Goal: Transaction & Acquisition: Purchase product/service

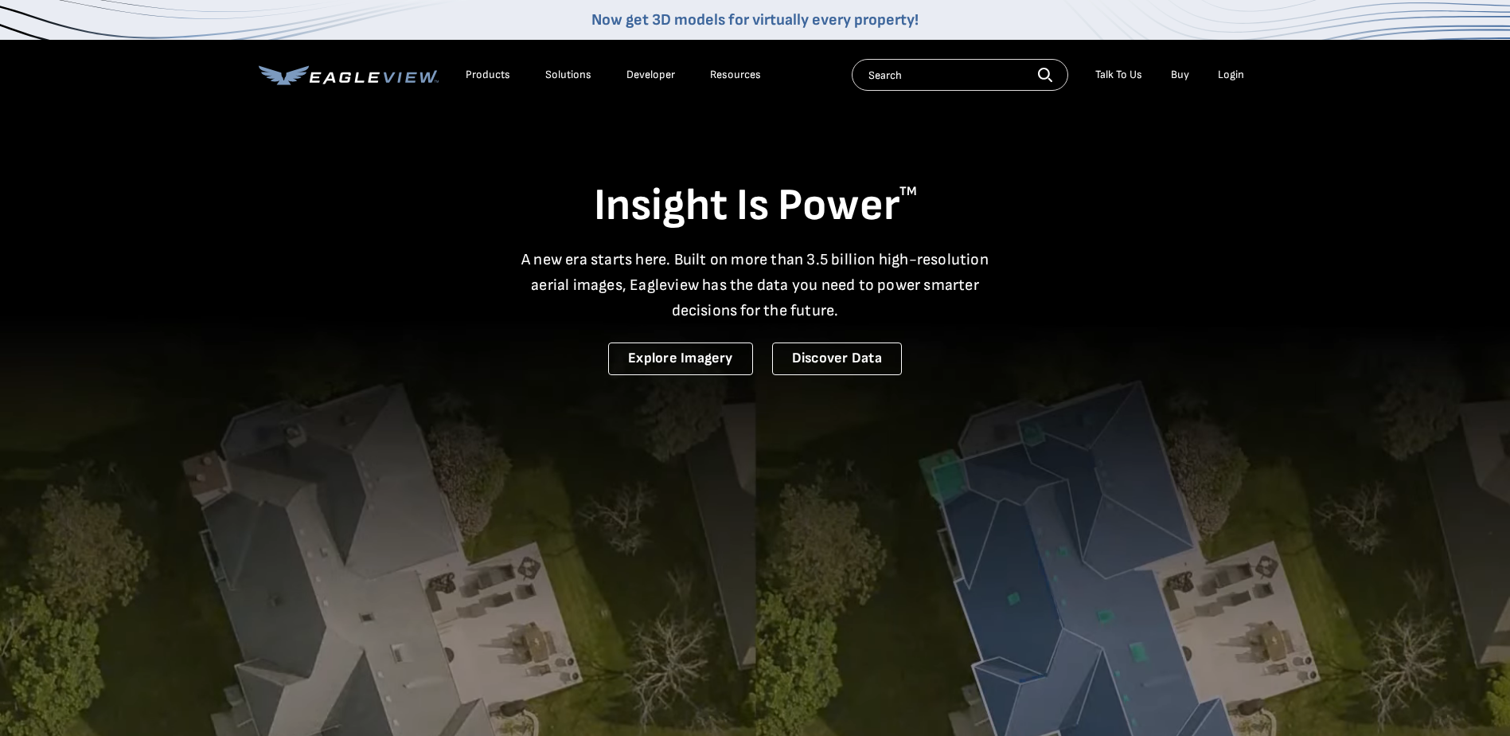
click at [1237, 74] on div "Login" at bounding box center [1231, 75] width 26 height 14
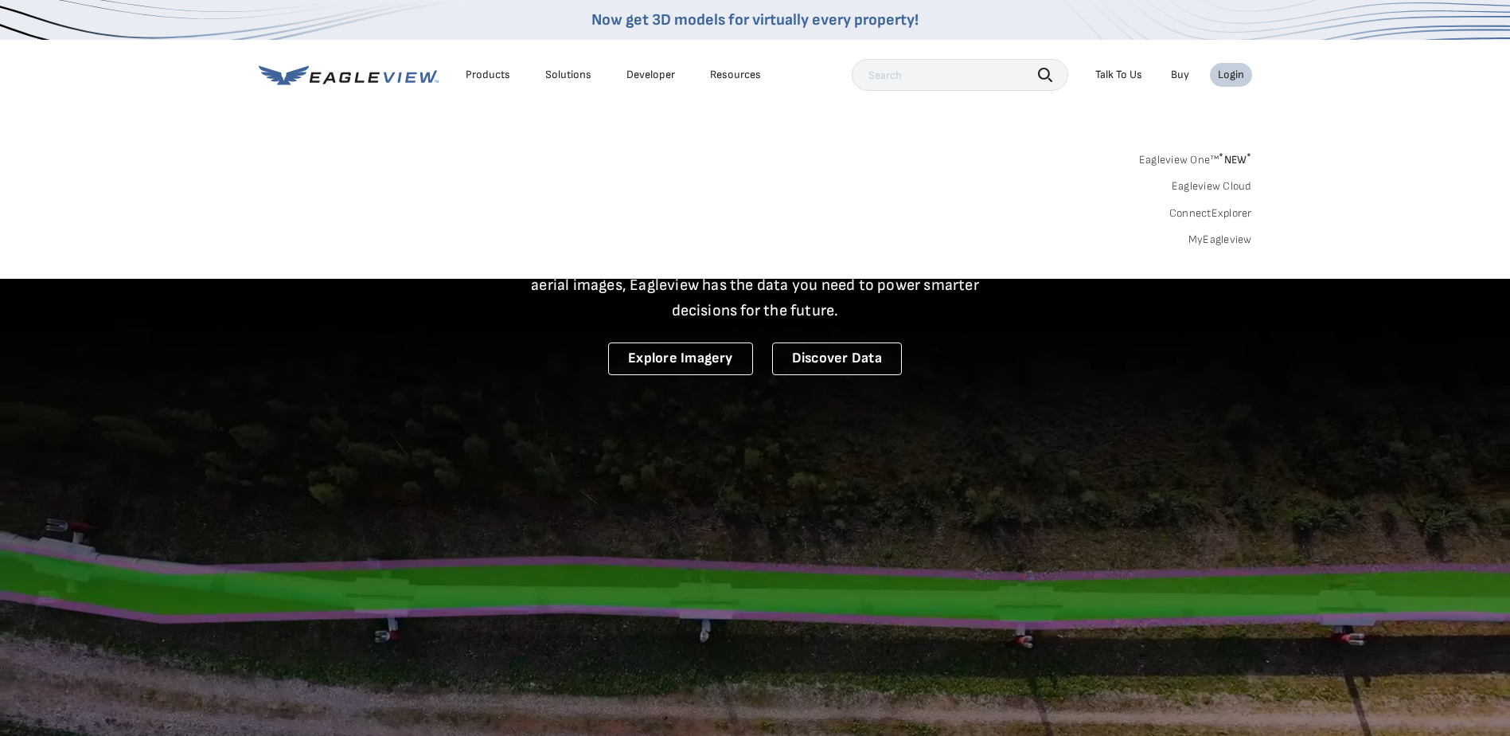
click at [1238, 77] on div "Login" at bounding box center [1231, 75] width 26 height 14
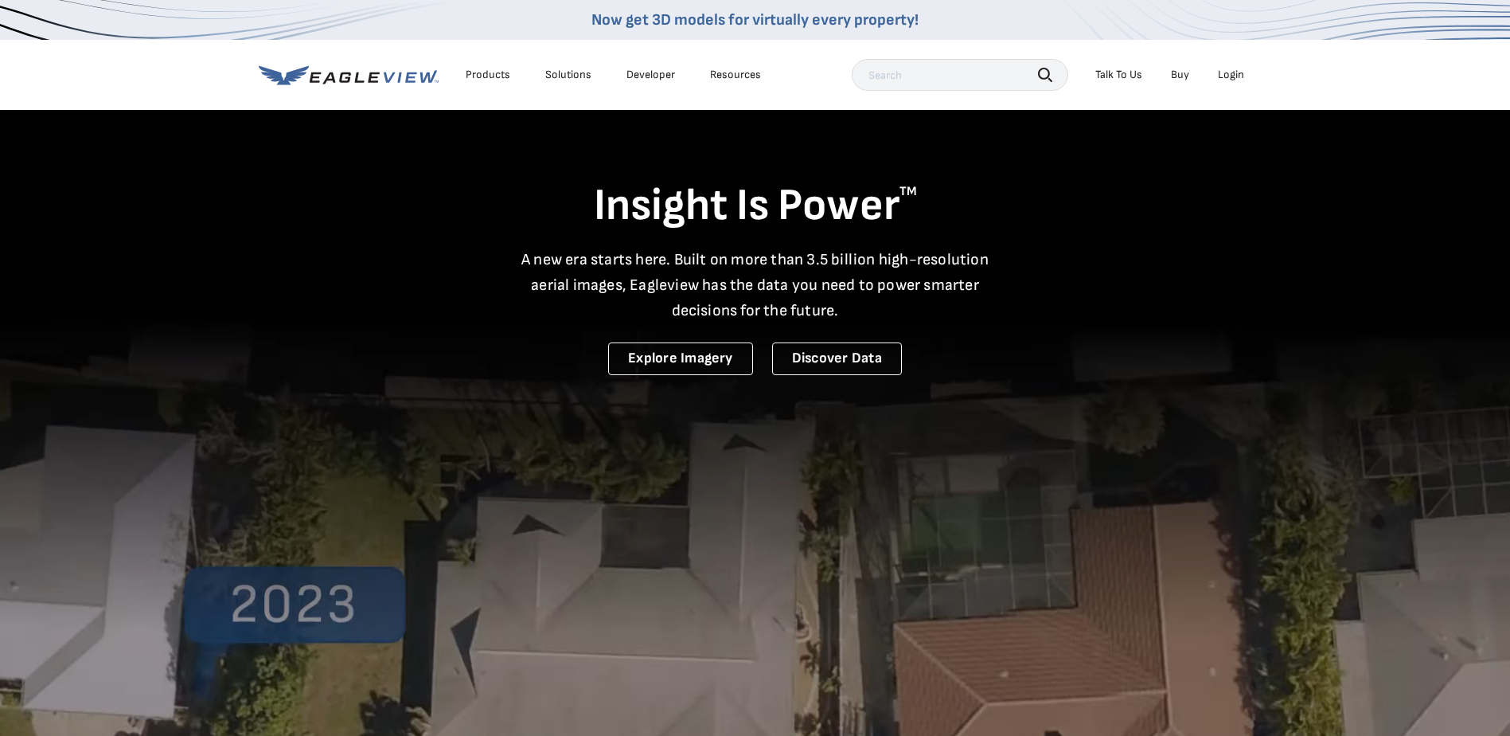
click at [1238, 78] on div "Login" at bounding box center [1231, 75] width 26 height 14
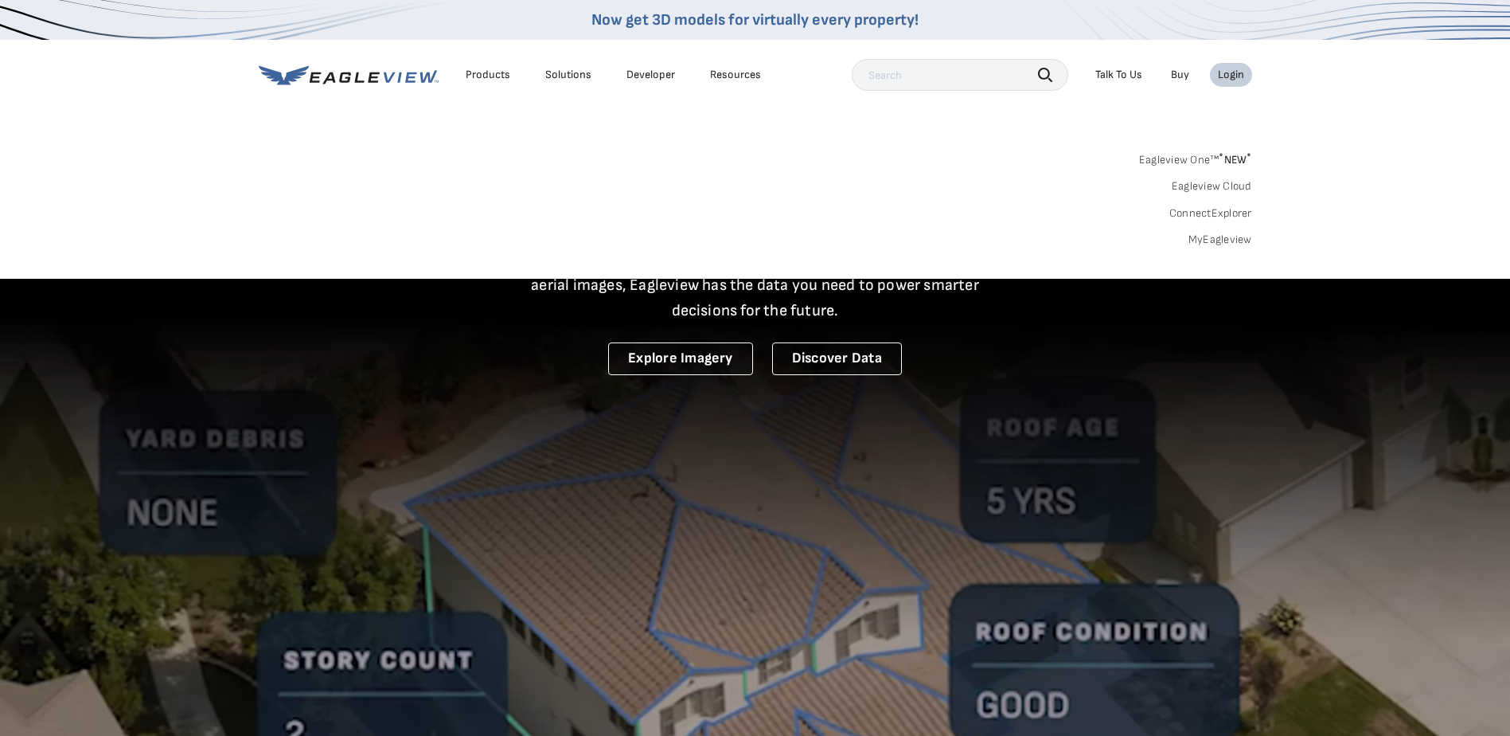
click at [1216, 233] on link "MyEagleview" at bounding box center [1221, 239] width 64 height 14
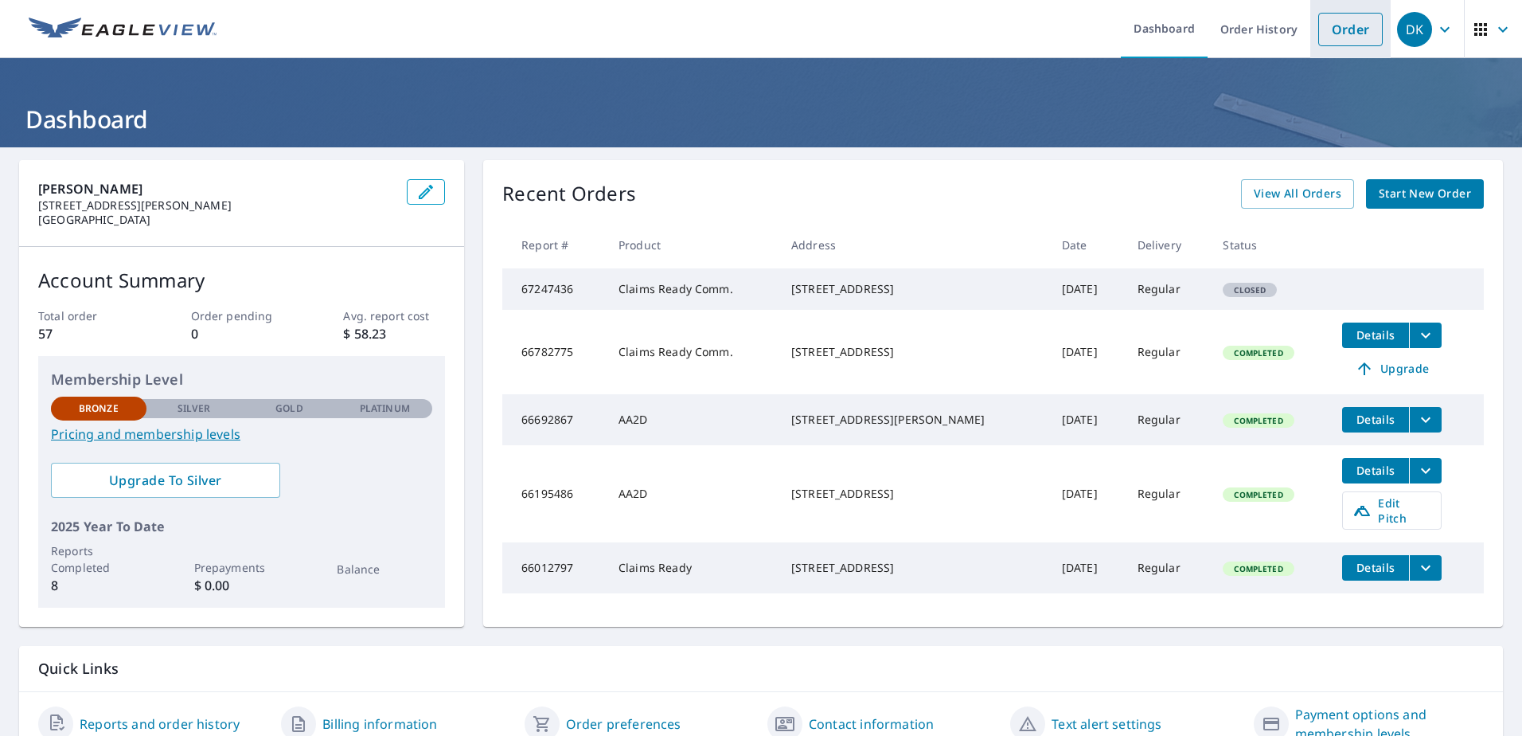
click at [1350, 38] on link "Order" at bounding box center [1351, 29] width 64 height 33
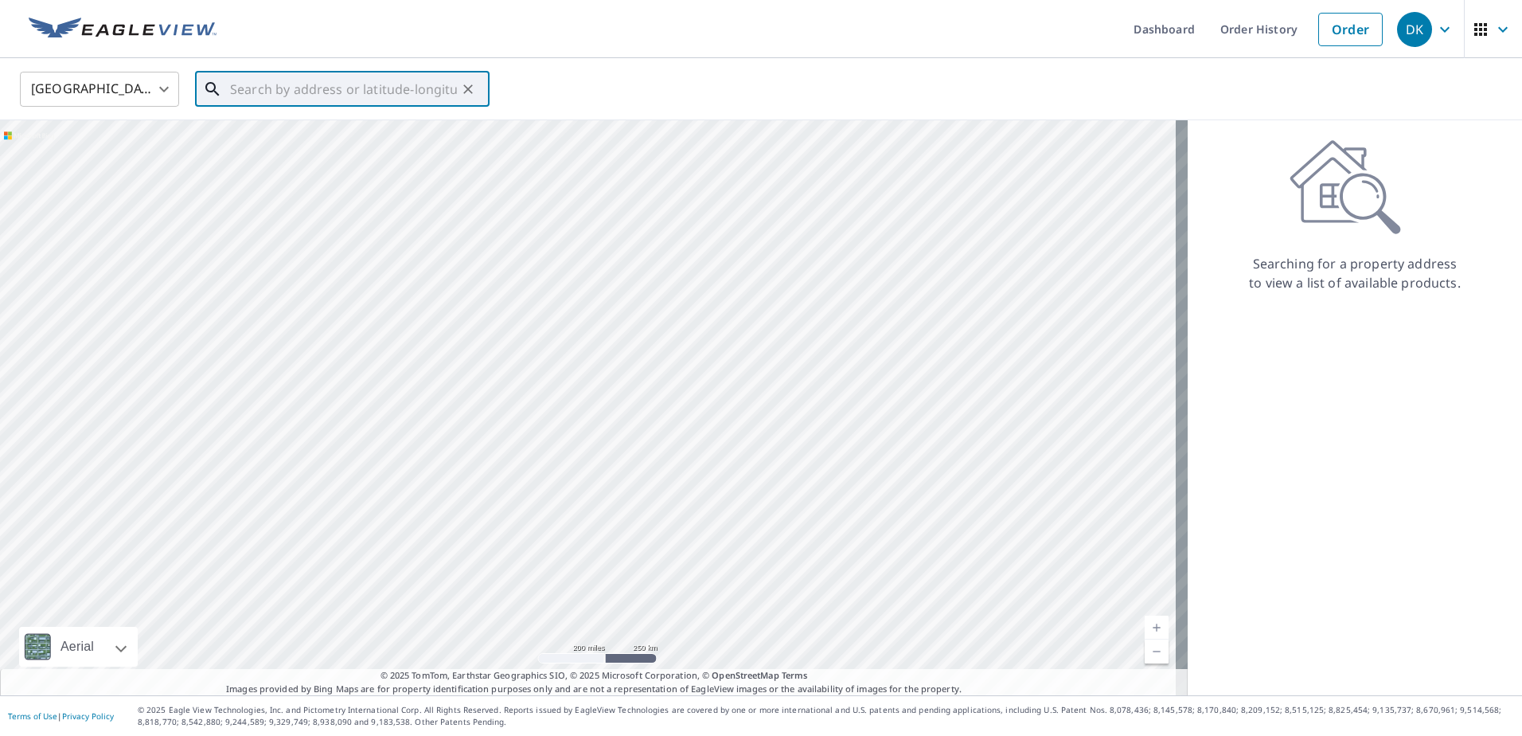
click at [255, 84] on input "text" at bounding box center [343, 89] width 227 height 45
paste input "19340 TULSA DR, Lebanon, MO 65536"
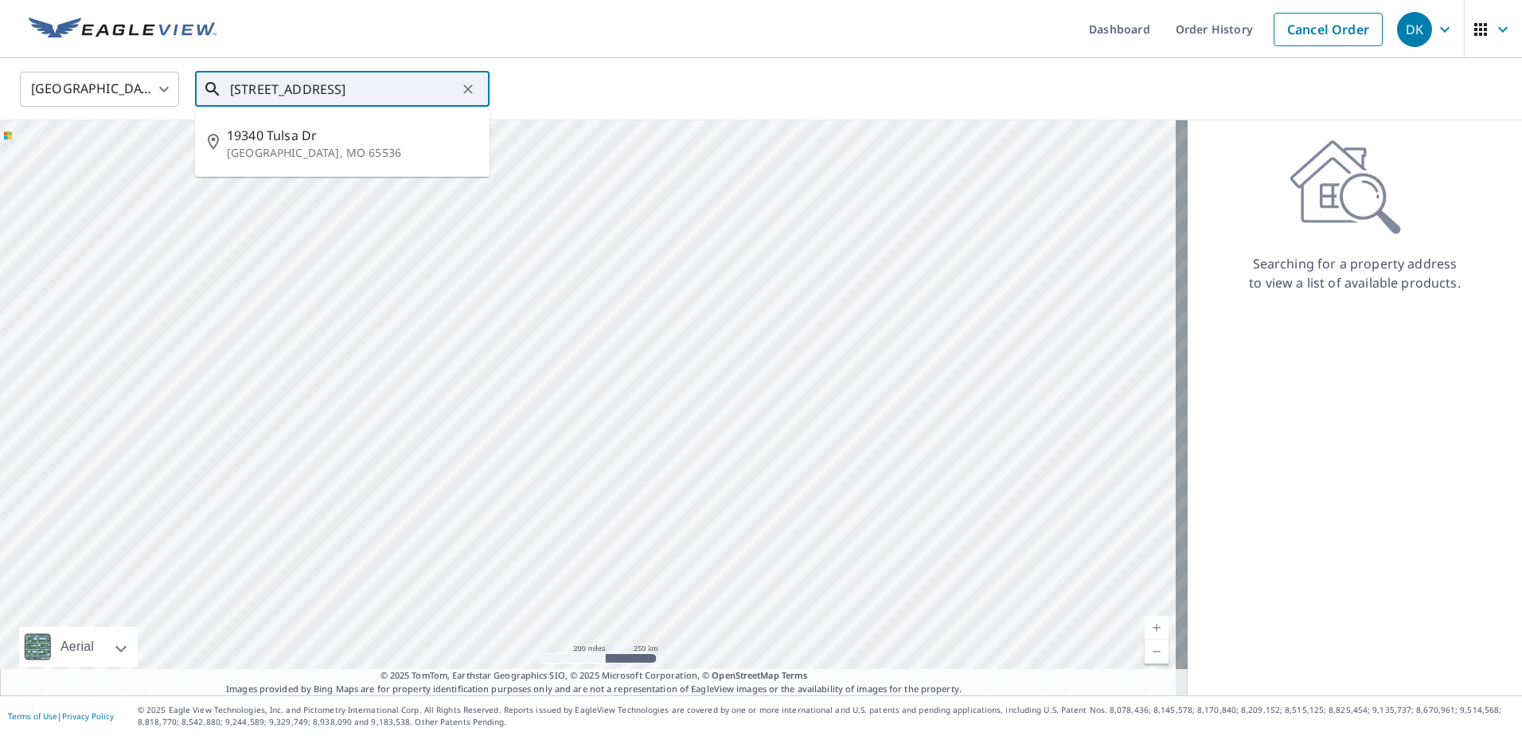
type input "19340 TULSA DR, Lebanon, MO 65536"
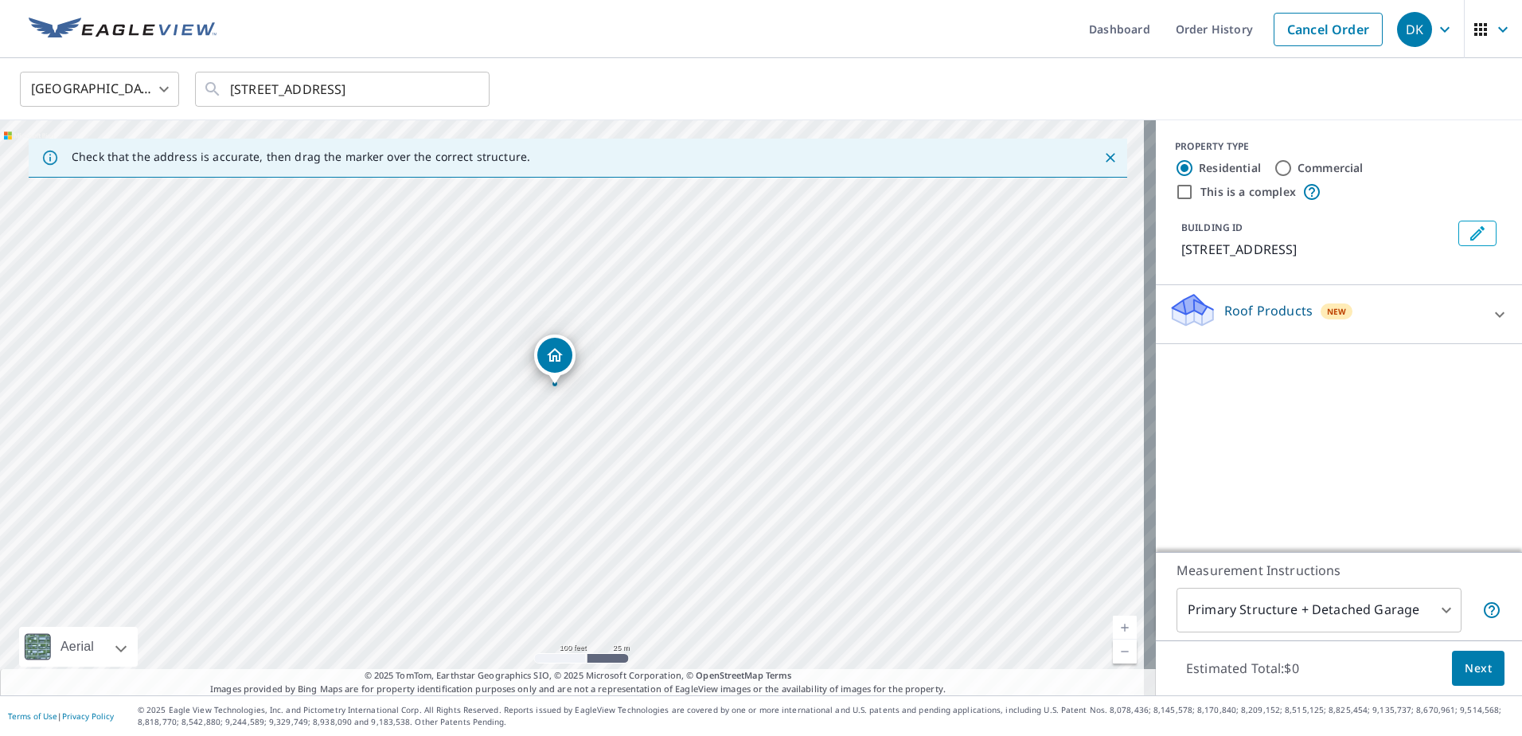
click at [1491, 311] on icon at bounding box center [1500, 314] width 19 height 19
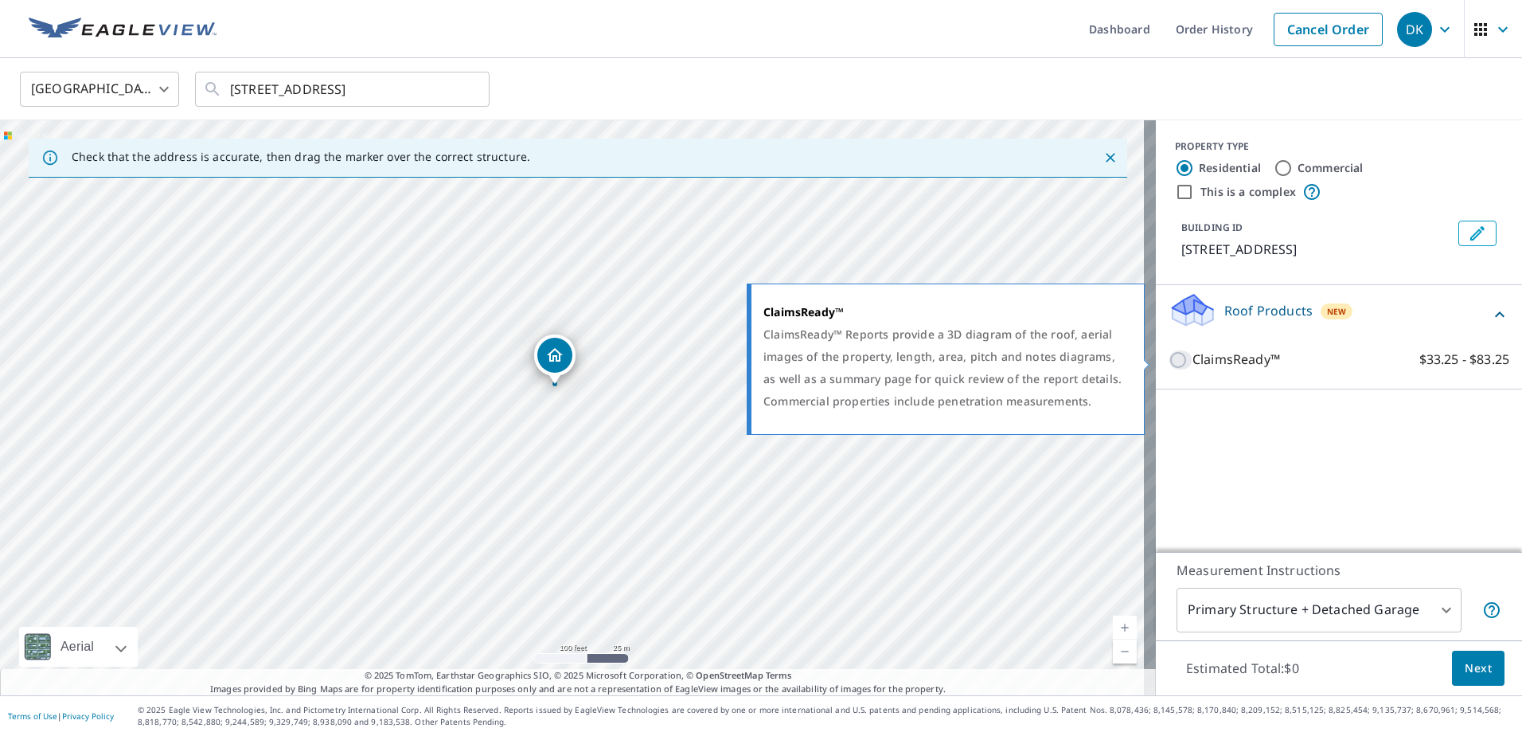
click at [1171, 358] on input "ClaimsReady™ $33.25 - $83.25" at bounding box center [1181, 359] width 24 height 19
checkbox input "true"
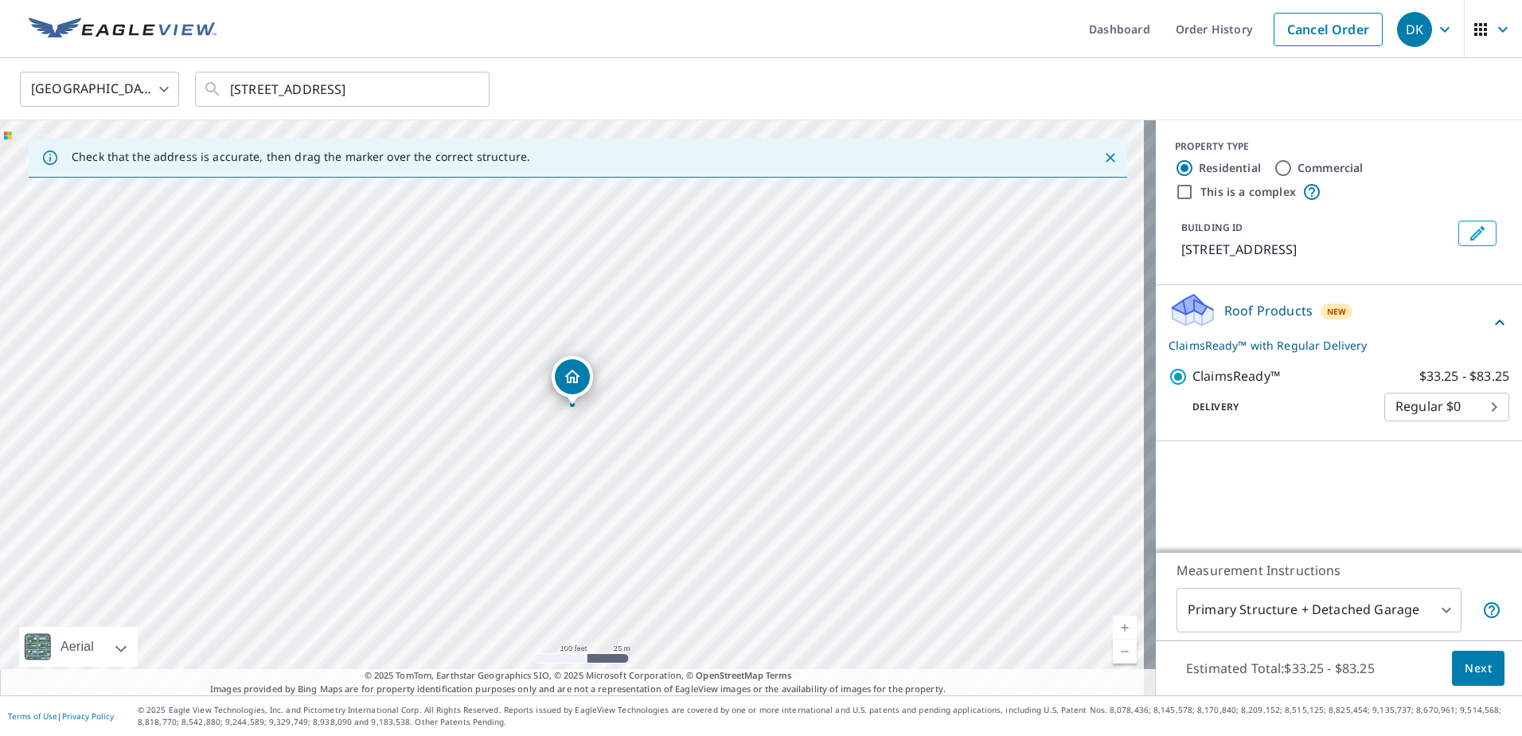
click at [1483, 412] on body "DK DK Dashboard Order History Cancel Order DK United States US ​ 19340 TULSA DR…" at bounding box center [761, 368] width 1522 height 736
click at [1483, 407] on li "Regular $0" at bounding box center [1435, 407] width 125 height 29
click at [1289, 475] on div "PROPERTY TYPE Residential Commercial This is a complex BUILDING ID 19340 Tulsa …" at bounding box center [1339, 336] width 366 height 432
click at [1424, 611] on body "DK DK Dashboard Order History Cancel Order DK United States US ​ 19340 TULSA DR…" at bounding box center [761, 368] width 1522 height 736
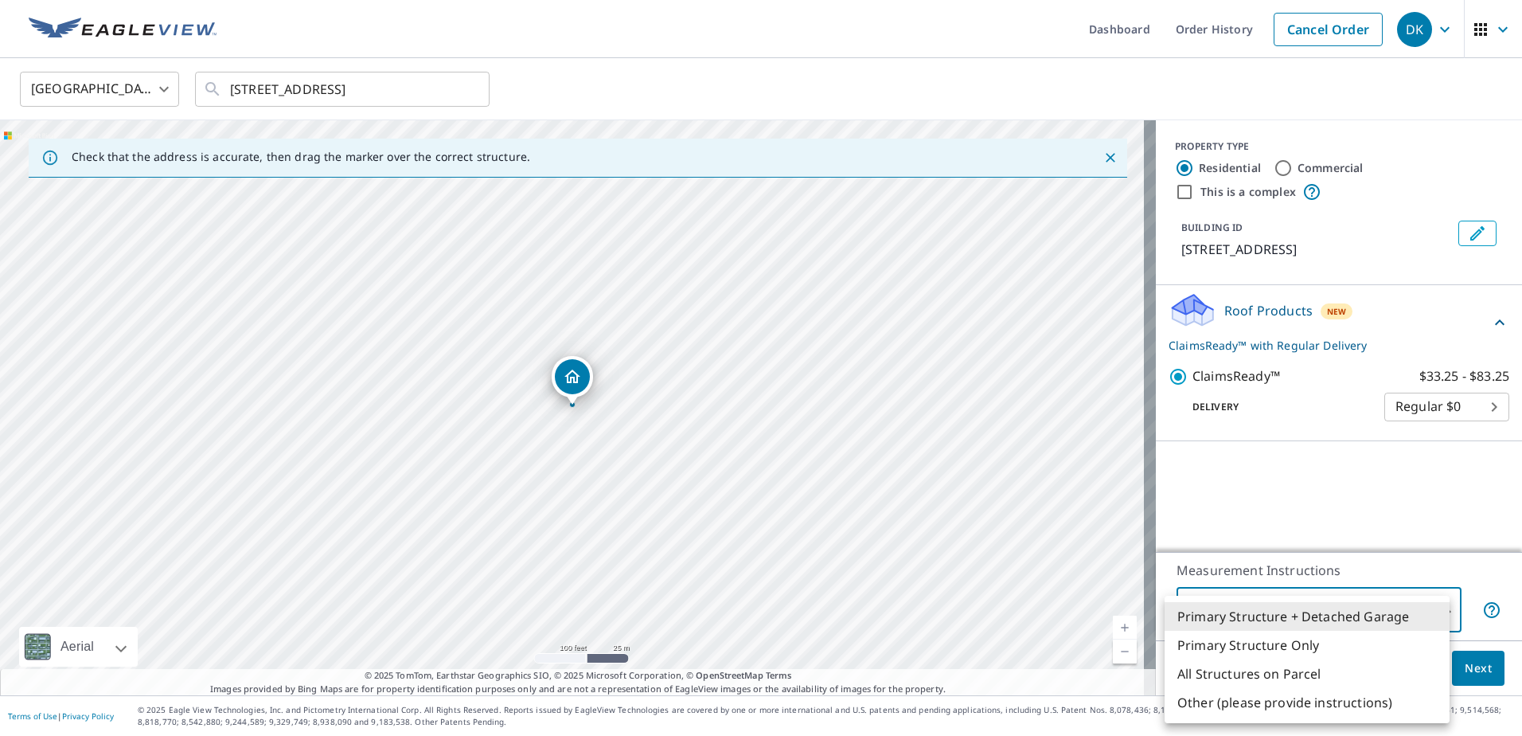
click at [1248, 643] on li "Primary Structure Only" at bounding box center [1307, 645] width 285 height 29
type input "2"
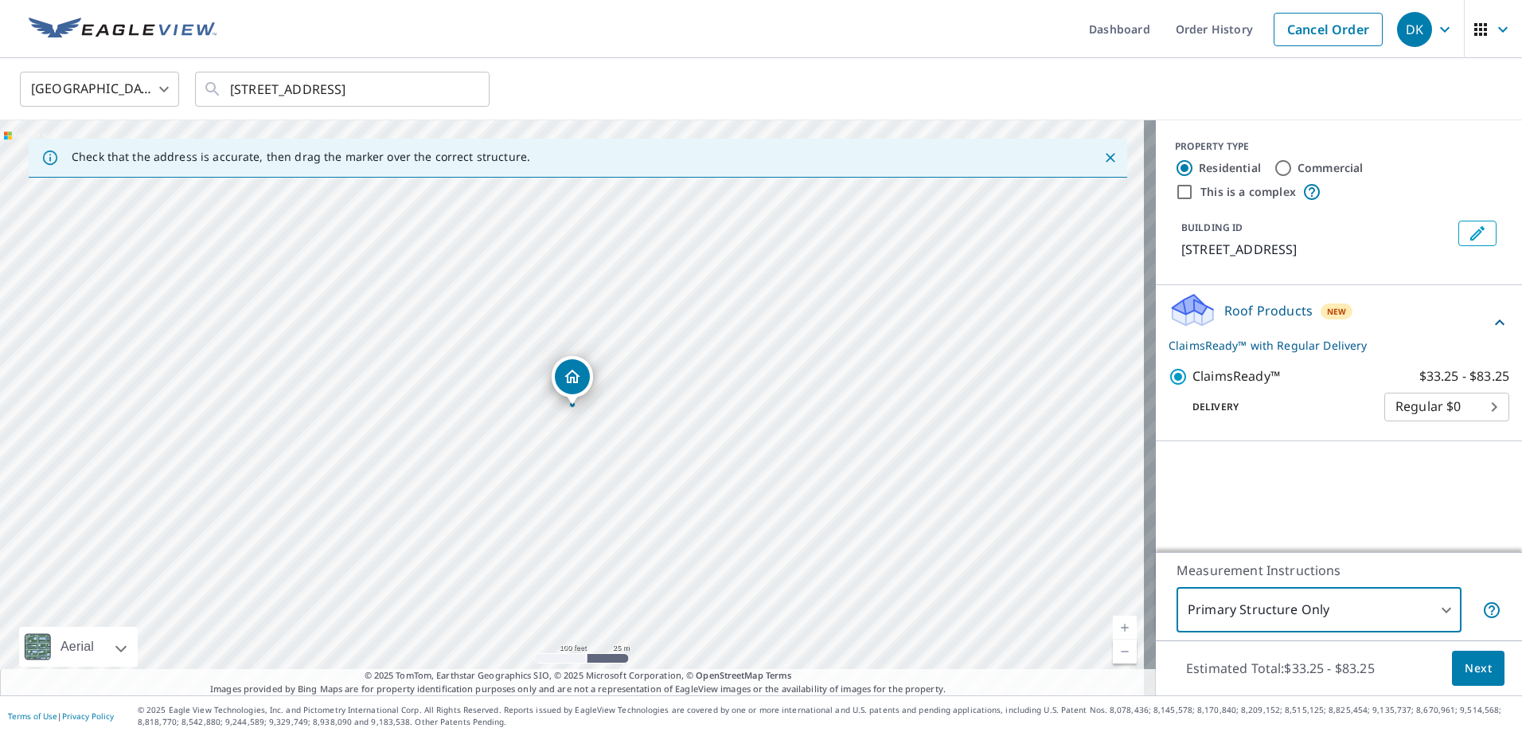
click at [1465, 671] on span "Next" at bounding box center [1478, 668] width 27 height 20
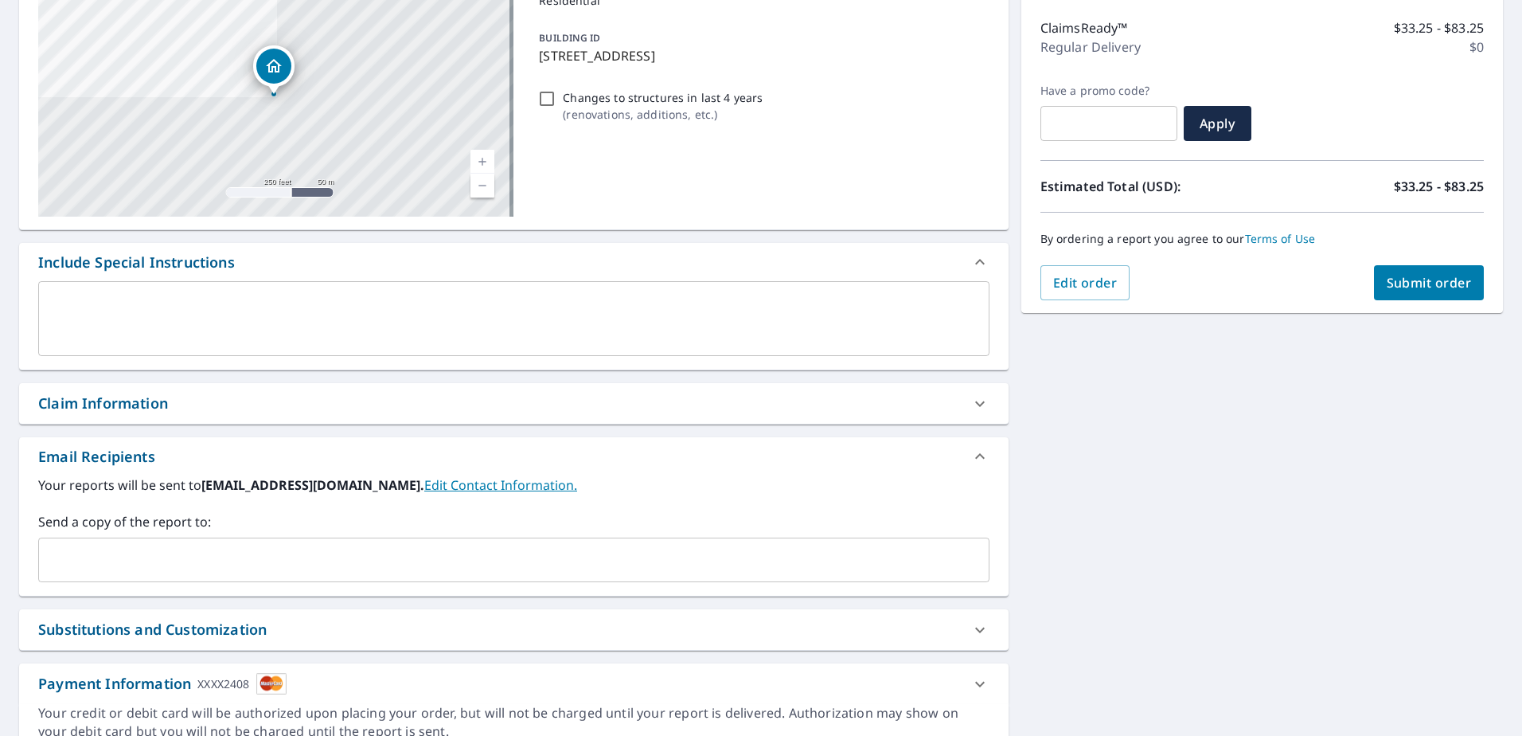
scroll to position [28, 0]
